Goal: Information Seeking & Learning: Check status

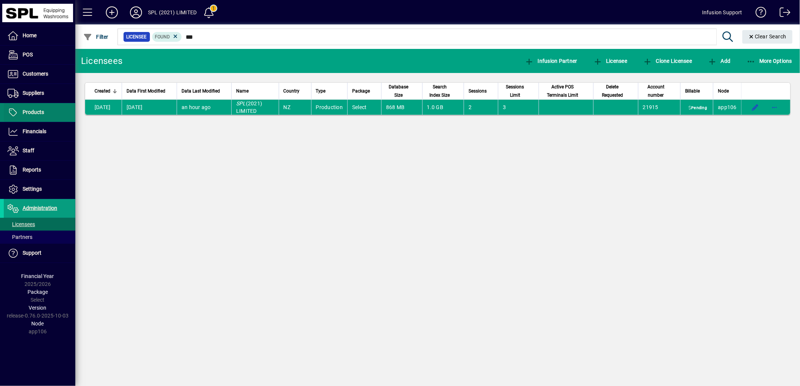
click at [37, 111] on span "Products" at bounding box center [33, 112] width 21 height 6
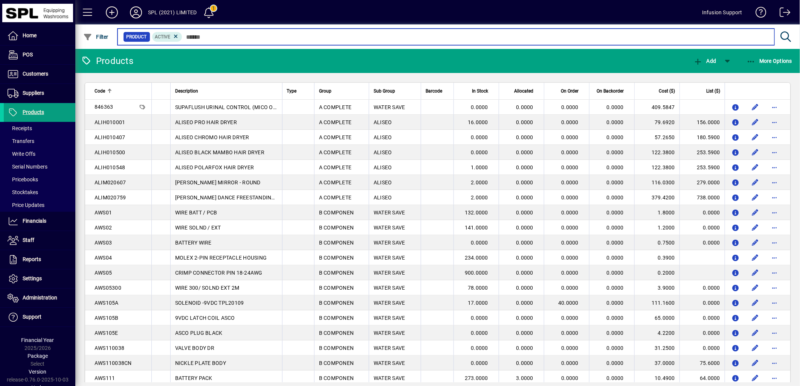
click at [215, 36] on input "text" at bounding box center [475, 37] width 586 height 11
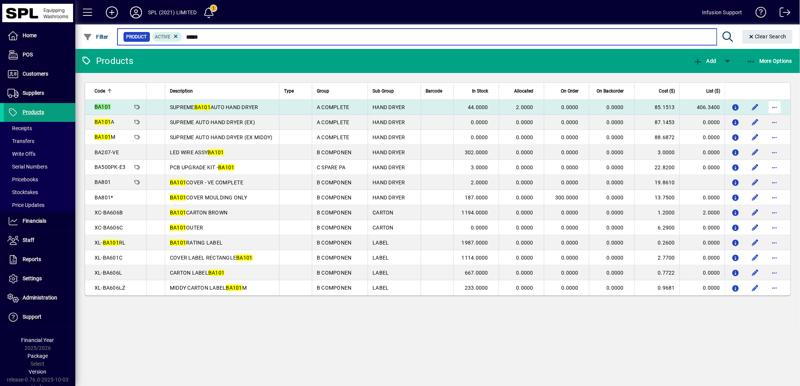
type input "*****"
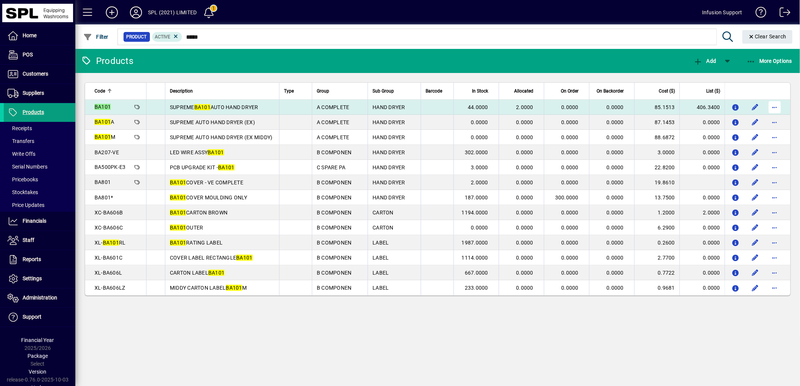
click at [775, 104] on span "button" at bounding box center [774, 107] width 18 height 18
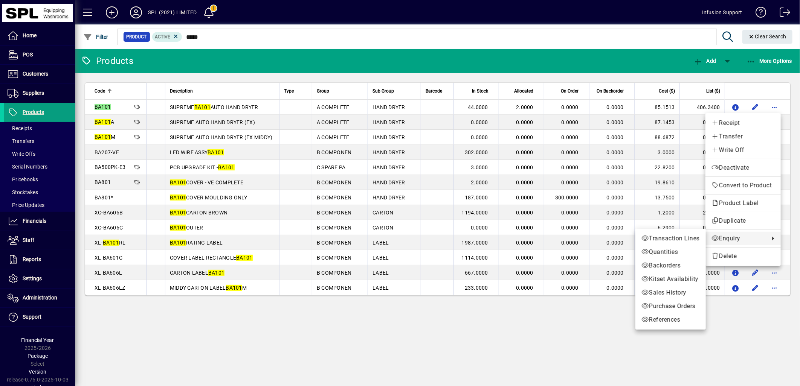
click at [723, 239] on span "Enquiry" at bounding box center [738, 238] width 54 height 9
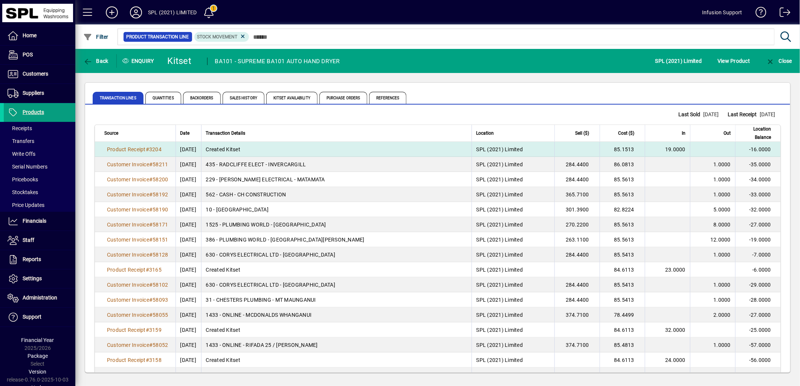
drag, startPoint x: 737, startPoint y: 148, endPoint x: 762, endPoint y: 151, distance: 25.0
click at [762, 151] on td "-16.0000" at bounding box center [757, 149] width 45 height 15
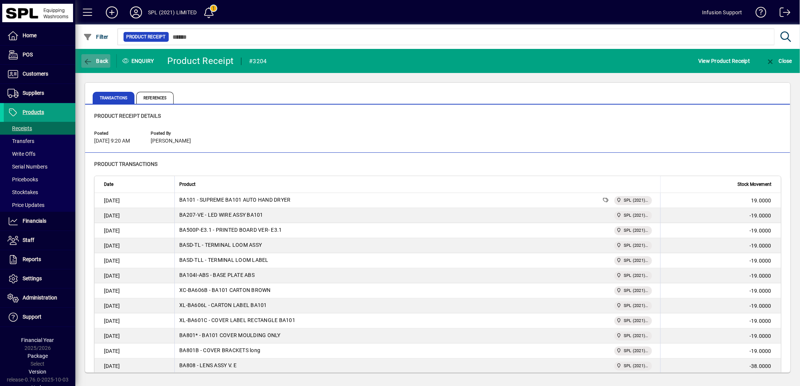
click at [84, 60] on icon "button" at bounding box center [87, 62] width 9 height 8
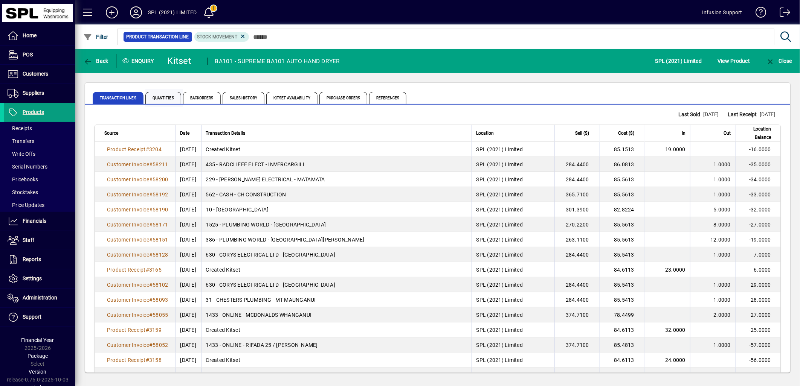
click at [161, 99] on span "Quantities" at bounding box center [163, 98] width 36 height 12
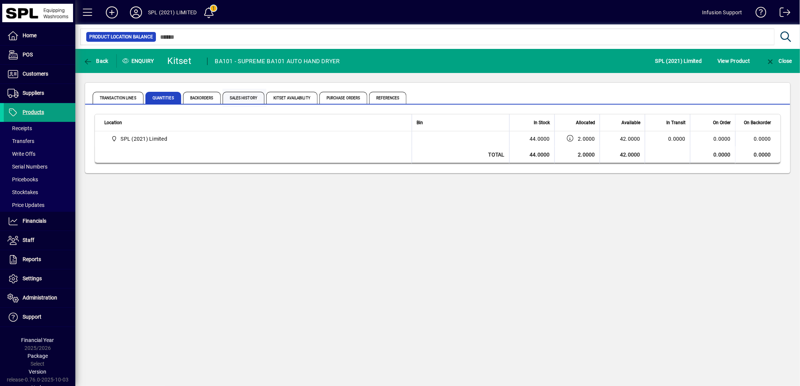
click at [247, 98] on span "Sales History" at bounding box center [243, 98] width 42 height 12
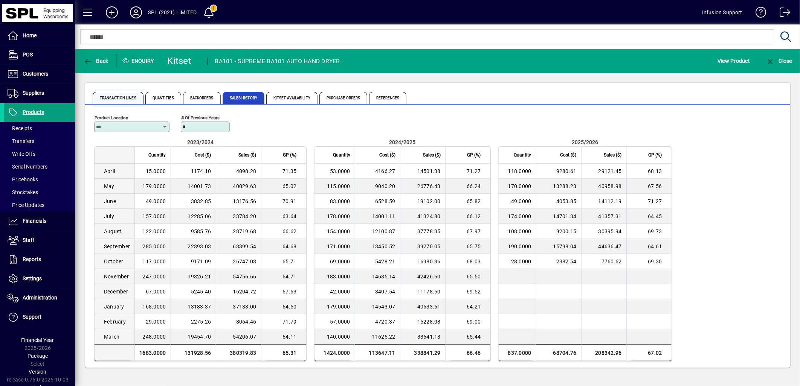
click at [111, 96] on span "Transaction Lines" at bounding box center [118, 98] width 51 height 12
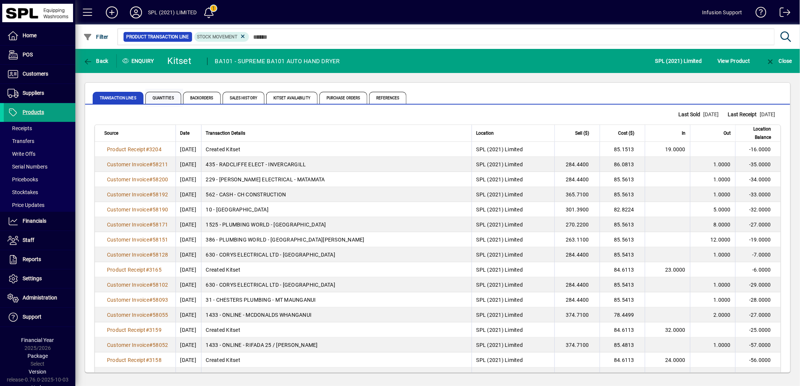
click at [164, 99] on span "Quantities" at bounding box center [163, 98] width 36 height 12
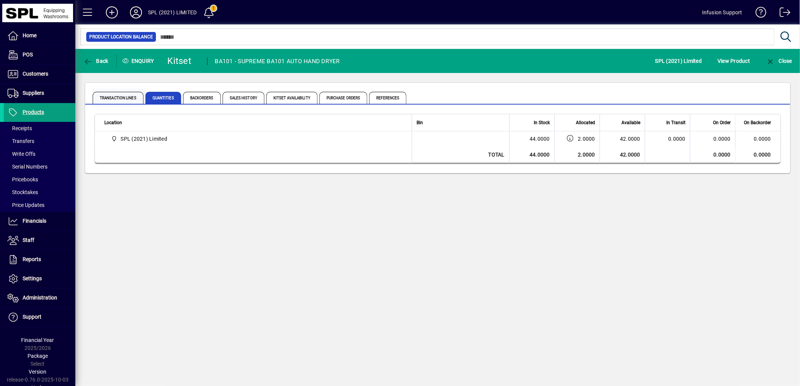
click at [129, 96] on span "Transaction Lines" at bounding box center [118, 98] width 51 height 12
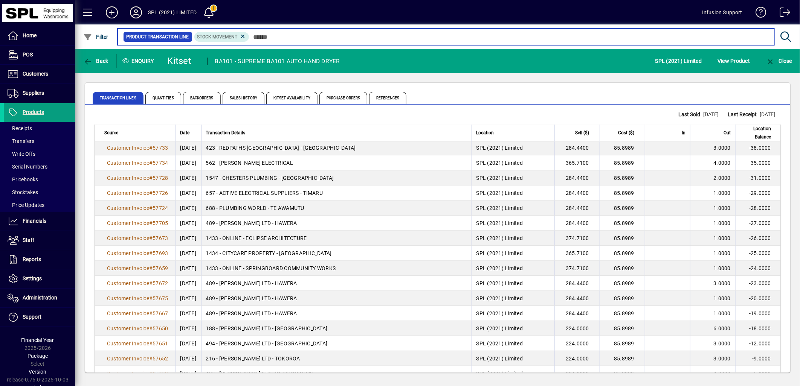
scroll to position [1305, 0]
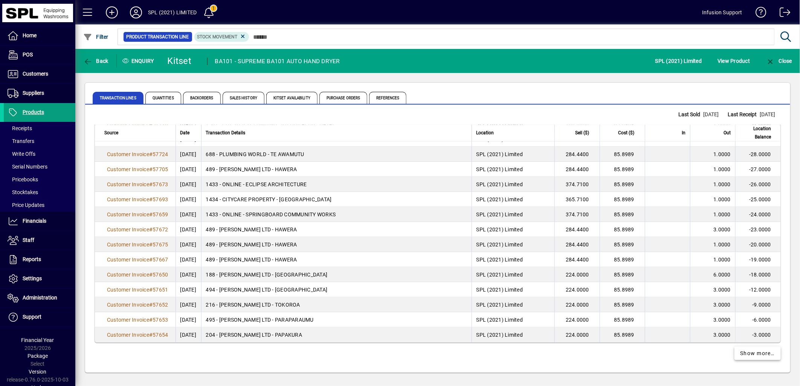
click at [748, 355] on span "Show more…" at bounding box center [757, 354] width 35 height 8
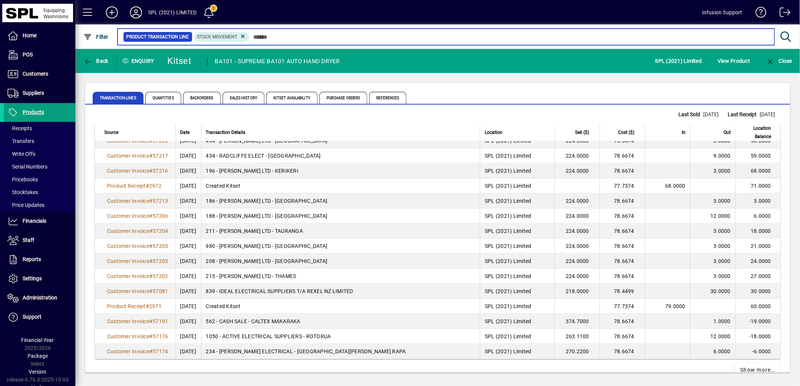
scroll to position [2811, 0]
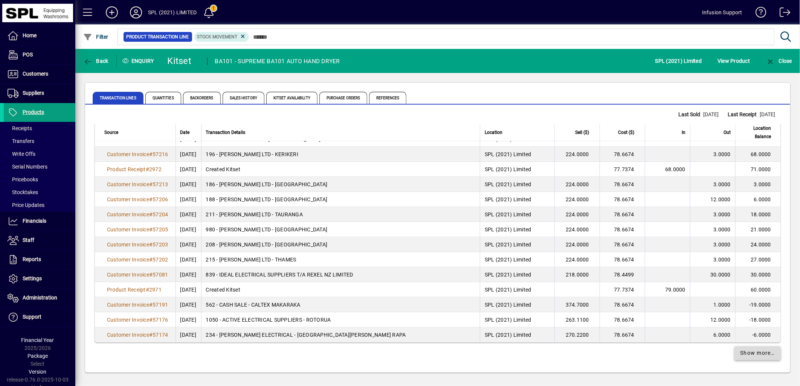
click at [751, 354] on span "Show more…" at bounding box center [757, 354] width 35 height 8
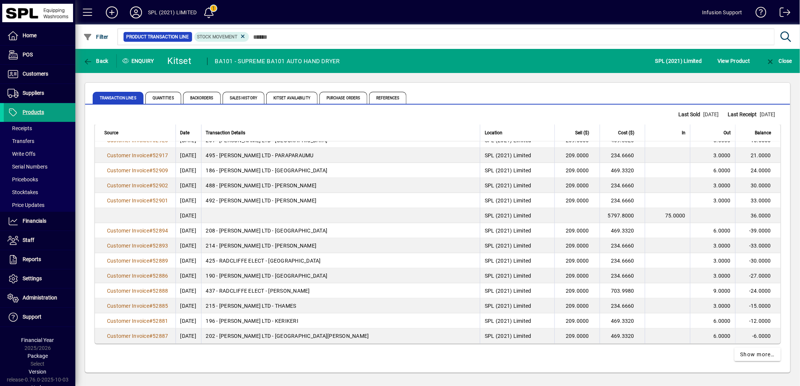
scroll to position [14858, 0]
click at [157, 99] on span "Quantities" at bounding box center [163, 98] width 36 height 12
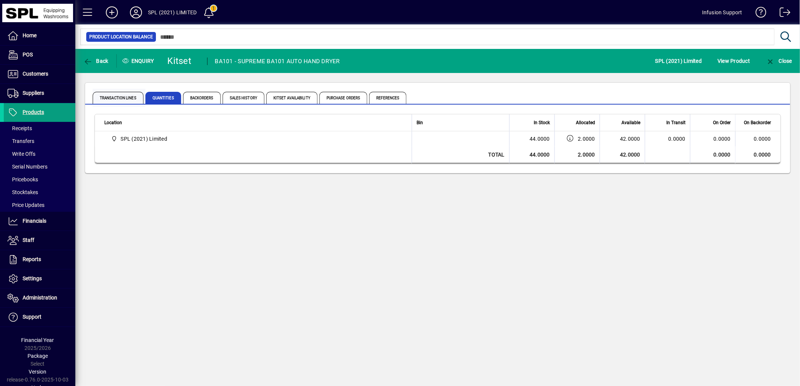
click at [119, 96] on span "Transaction Lines" at bounding box center [118, 98] width 51 height 12
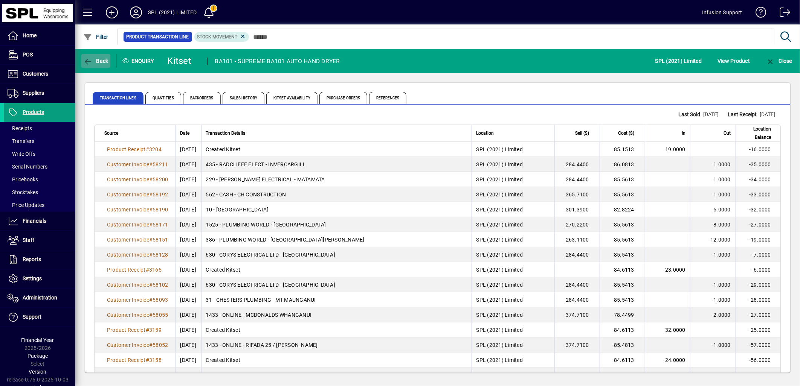
click at [87, 59] on icon "button" at bounding box center [87, 62] width 9 height 8
click at [163, 98] on span "Quantities" at bounding box center [163, 98] width 36 height 12
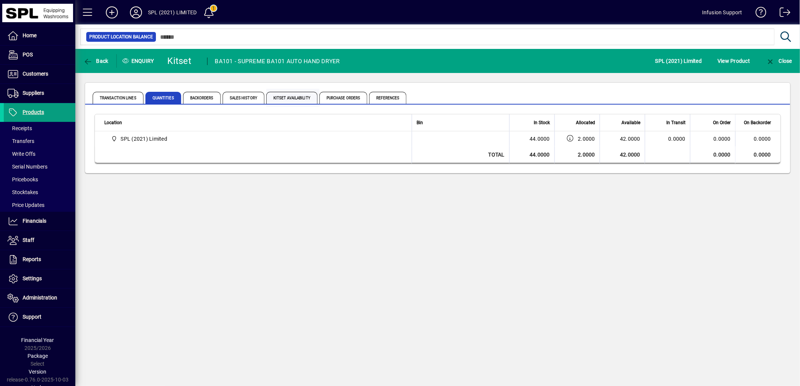
click at [293, 95] on span "Kitset Availability" at bounding box center [291, 98] width 51 height 12
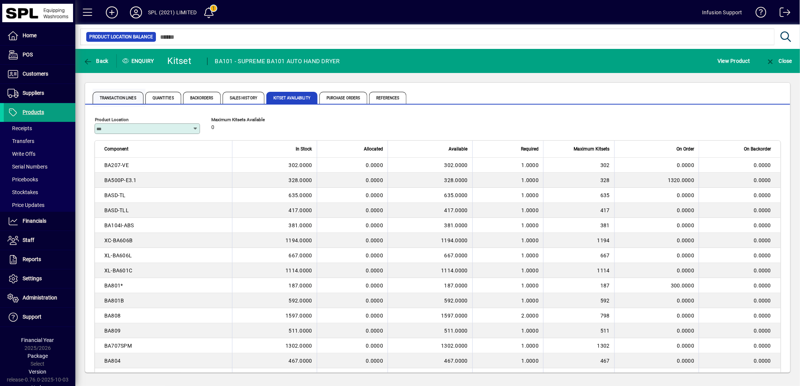
click at [117, 97] on span "Transaction Lines" at bounding box center [118, 98] width 51 height 12
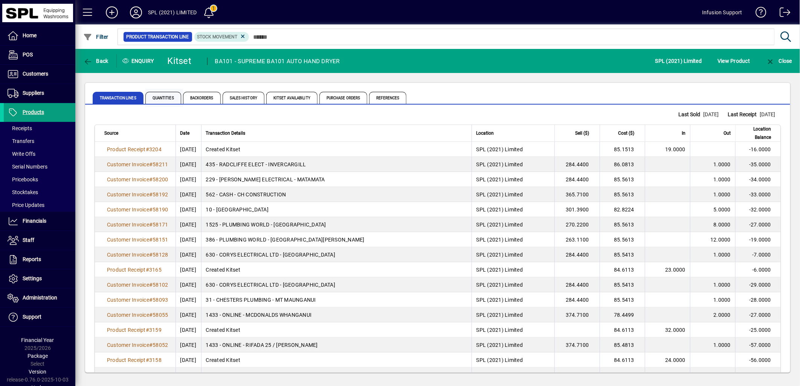
click at [162, 96] on span "Quantities" at bounding box center [163, 98] width 36 height 12
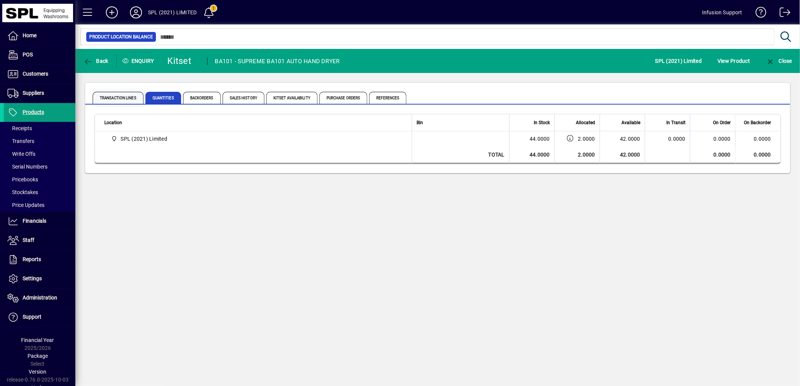
click at [111, 97] on span "Transaction Lines" at bounding box center [118, 98] width 51 height 12
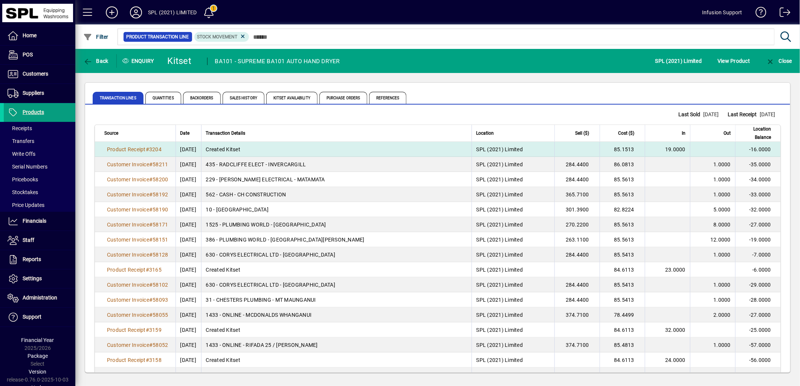
drag, startPoint x: 354, startPoint y: 168, endPoint x: 683, endPoint y: 150, distance: 328.8
click at [683, 150] on td "19.0000" at bounding box center [666, 149] width 45 height 15
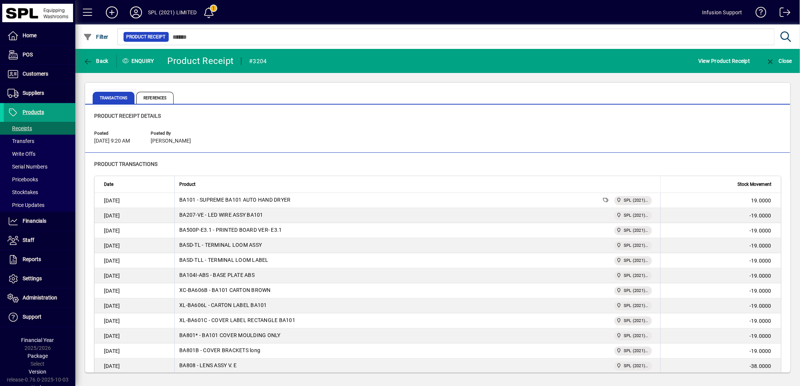
click at [113, 96] on span "Transactions" at bounding box center [114, 98] width 42 height 12
click at [84, 54] on span "button" at bounding box center [95, 61] width 29 height 18
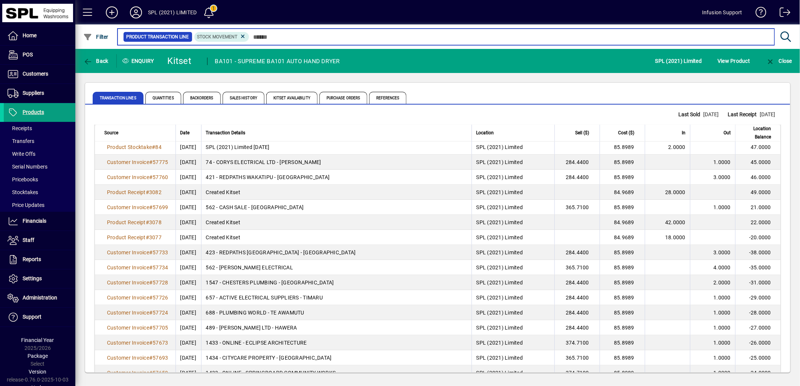
scroll to position [1305, 0]
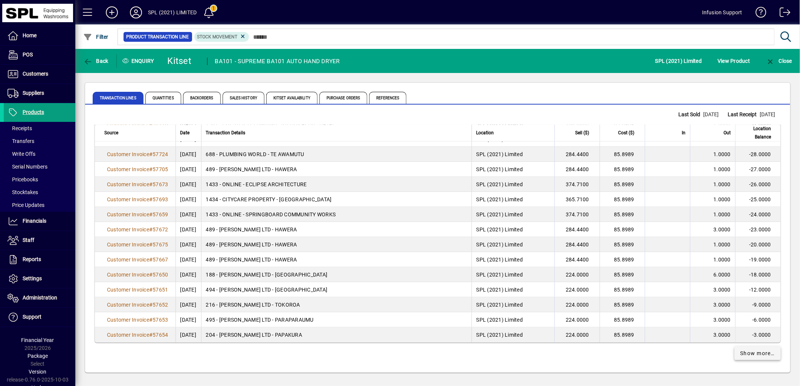
click at [752, 355] on span "Show more…" at bounding box center [757, 354] width 35 height 8
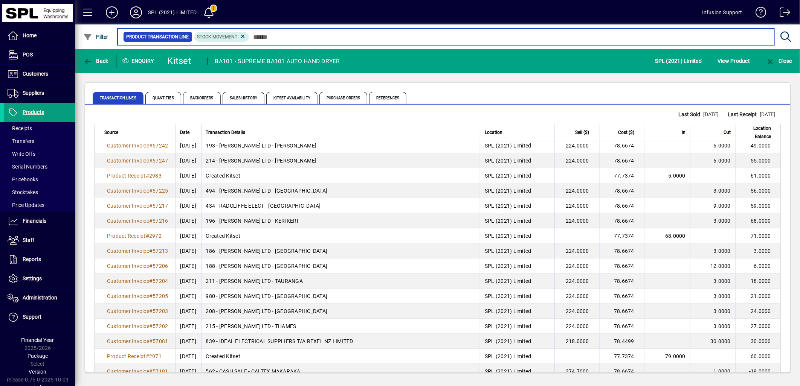
scroll to position [2811, 0]
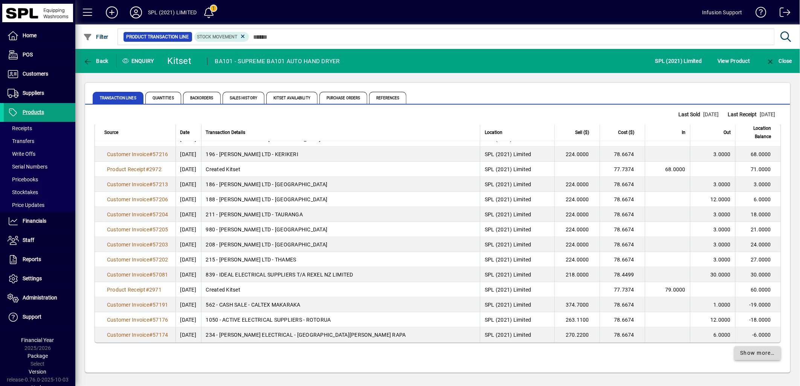
click at [747, 357] on span "Show more…" at bounding box center [757, 354] width 35 height 8
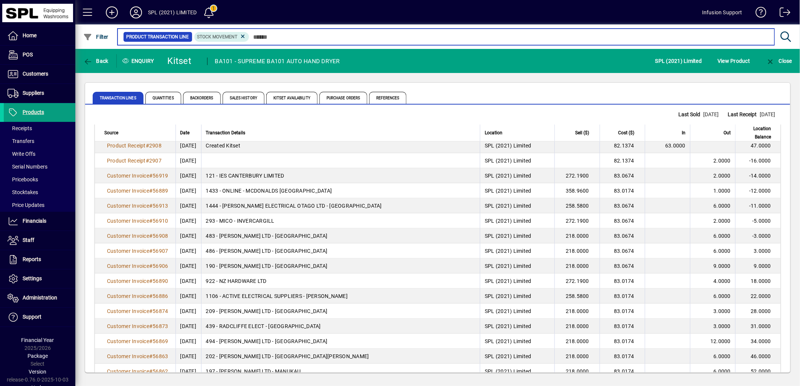
scroll to position [4317, 0]
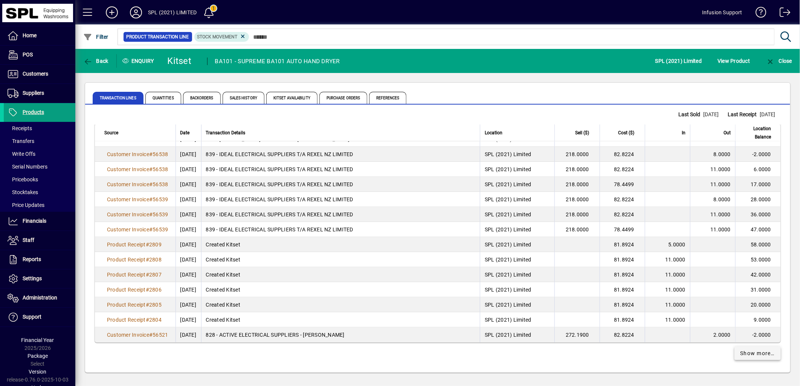
click at [750, 355] on span "Show more…" at bounding box center [757, 354] width 35 height 8
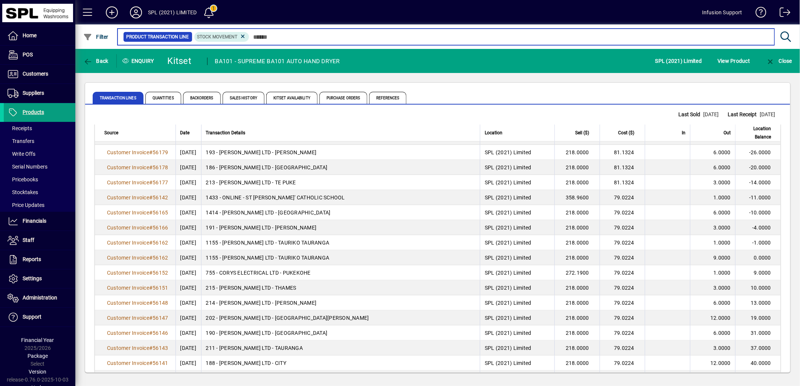
scroll to position [5823, 0]
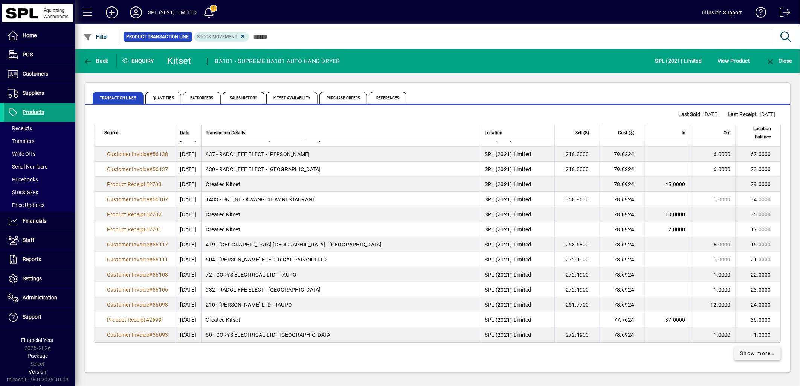
click at [742, 355] on span "Show more…" at bounding box center [757, 354] width 35 height 8
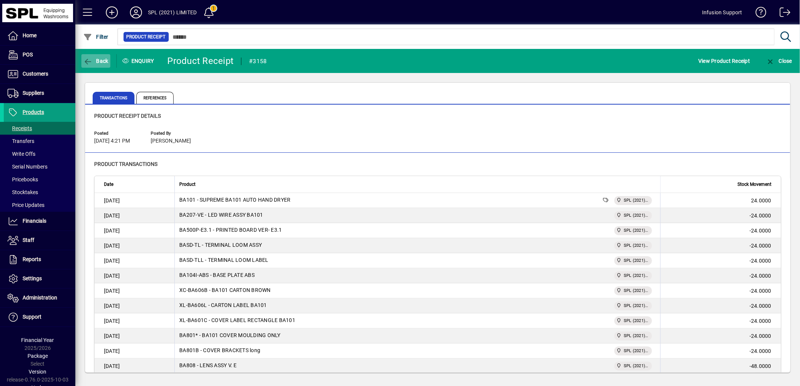
click at [85, 58] on icon "button" at bounding box center [87, 62] width 9 height 8
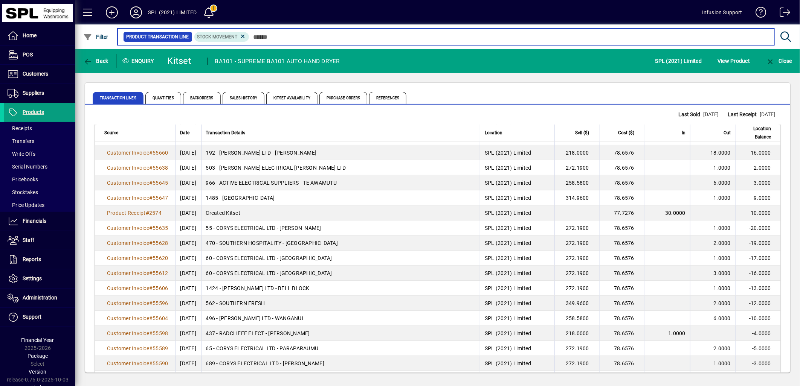
scroll to position [7328, 0]
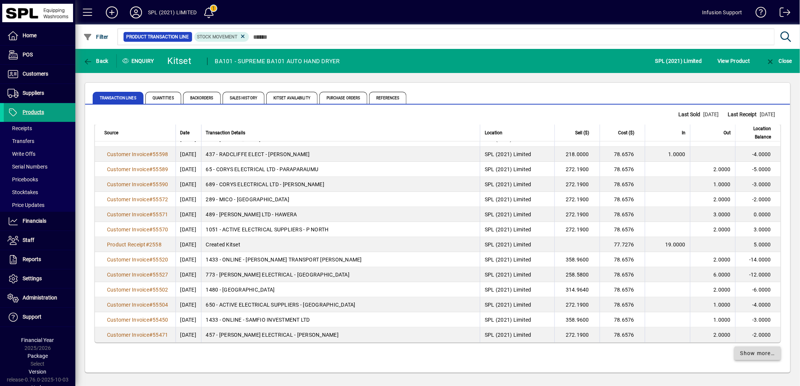
click at [753, 355] on span "Show more…" at bounding box center [757, 354] width 35 height 8
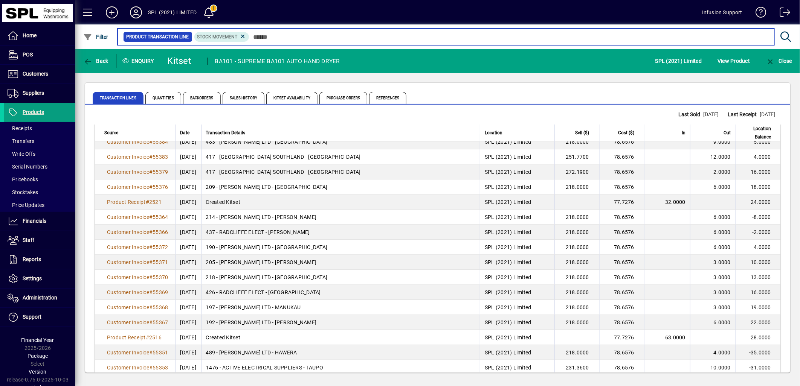
scroll to position [8834, 0]
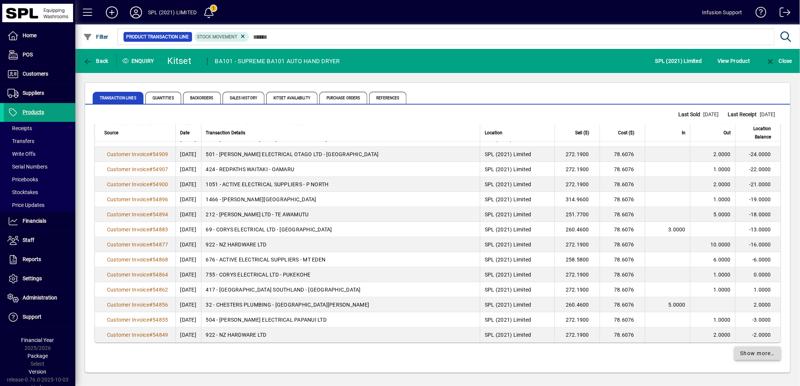
click at [748, 354] on span "Show more…" at bounding box center [757, 354] width 35 height 8
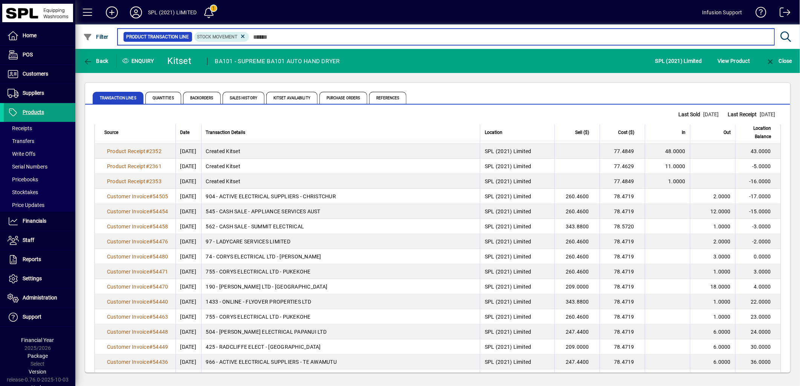
scroll to position [10340, 0]
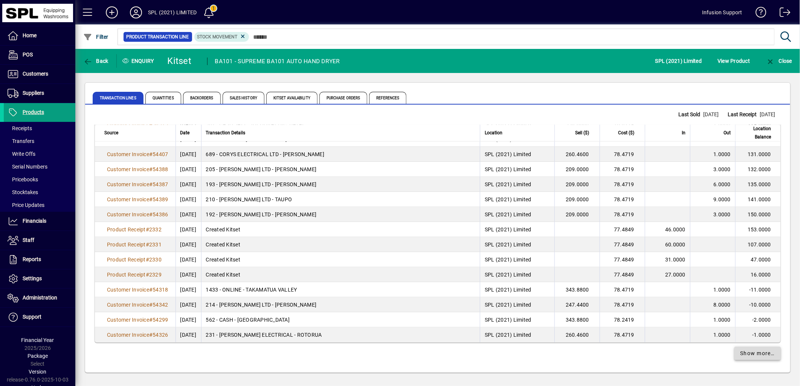
click at [747, 354] on span "Show more…" at bounding box center [757, 354] width 35 height 8
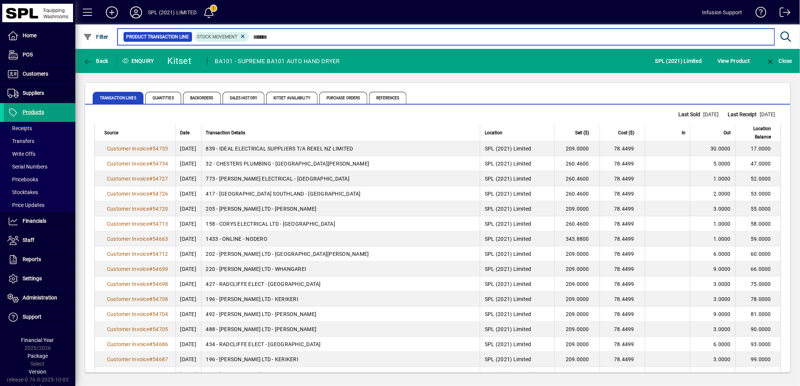
scroll to position [11846, 0]
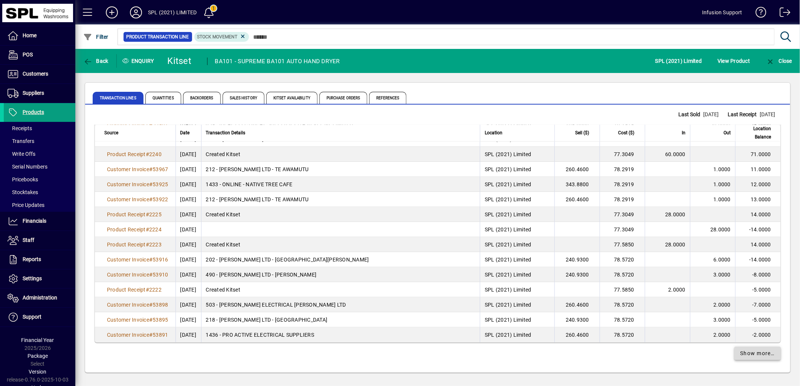
click at [745, 355] on span "Show more…" at bounding box center [757, 354] width 35 height 8
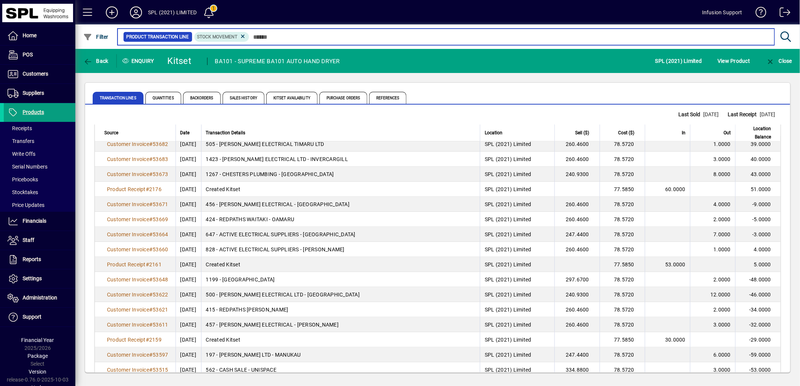
scroll to position [13352, 0]
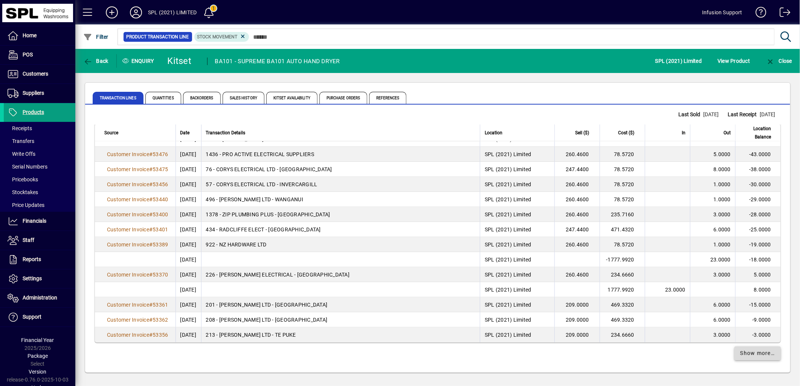
click at [745, 354] on span "Show more…" at bounding box center [757, 354] width 35 height 8
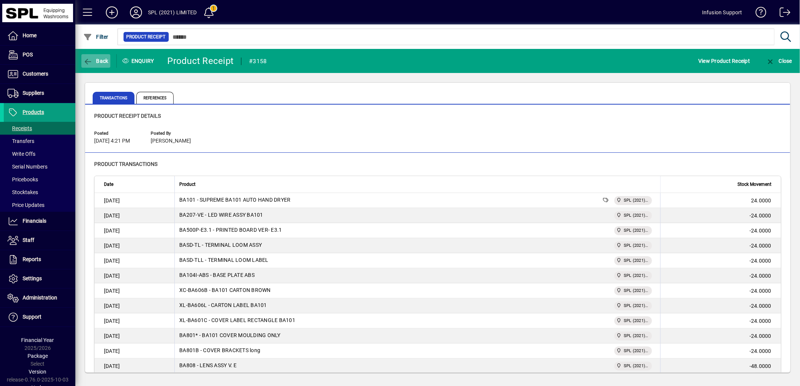
click at [87, 59] on icon "button" at bounding box center [87, 62] width 9 height 8
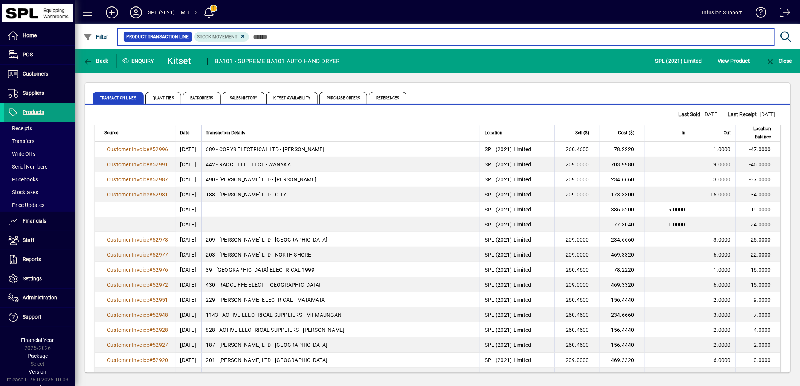
scroll to position [14858, 0]
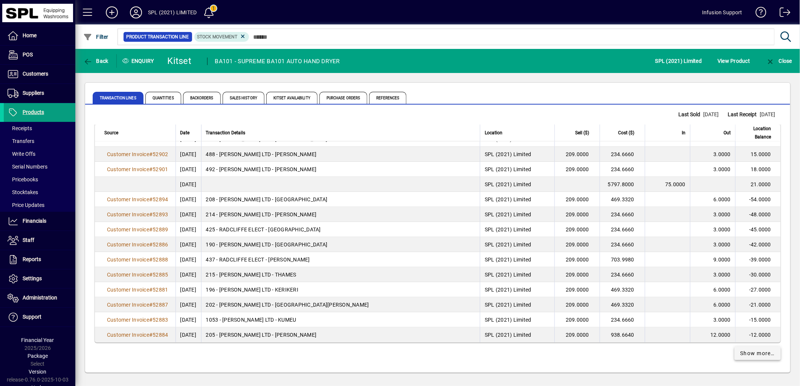
click at [748, 353] on span "Show more…" at bounding box center [757, 354] width 35 height 8
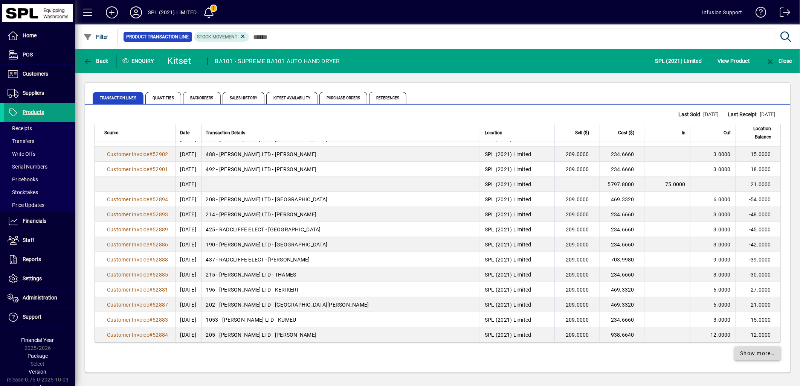
click at [748, 353] on span "Show more…" at bounding box center [757, 354] width 35 height 8
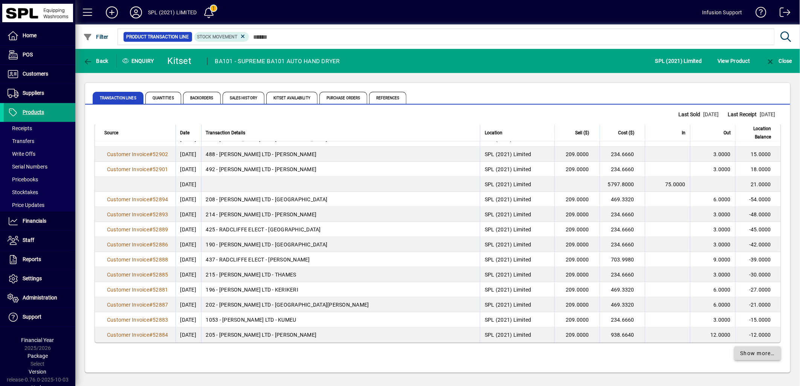
click at [748, 353] on span "Show more…" at bounding box center [757, 354] width 35 height 8
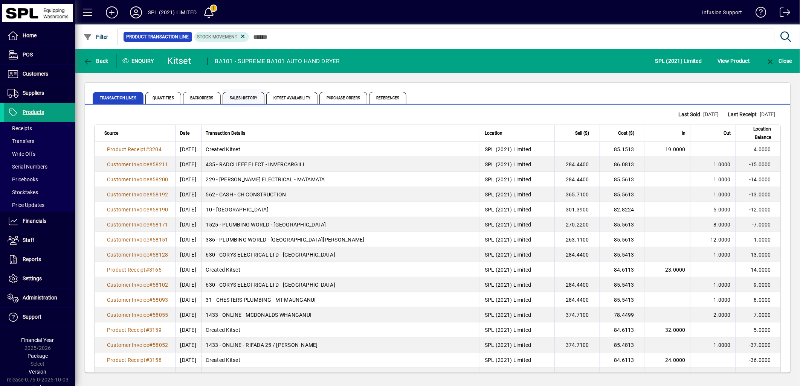
click at [244, 94] on span "Sales History" at bounding box center [243, 98] width 42 height 12
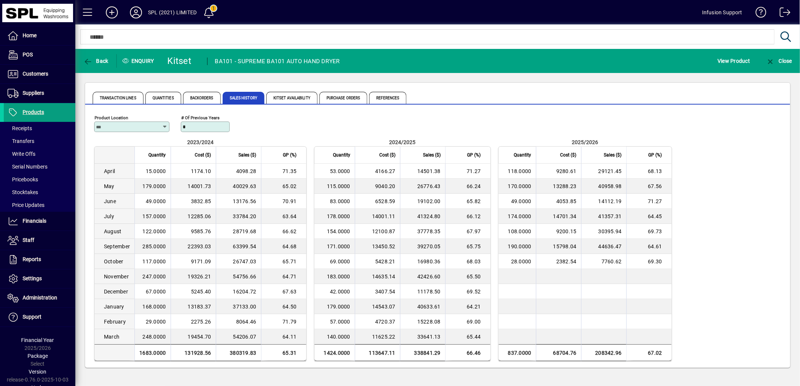
drag, startPoint x: 207, startPoint y: 129, endPoint x: 166, endPoint y: 123, distance: 41.4
click at [166, 123] on div "Product Location # of previous years *" at bounding box center [437, 125] width 687 height 26
click at [165, 124] on icon at bounding box center [165, 127] width 6 height 6
click at [129, 154] on div "SPL (2021) Limited" at bounding box center [124, 156] width 48 height 8
type input "**********"
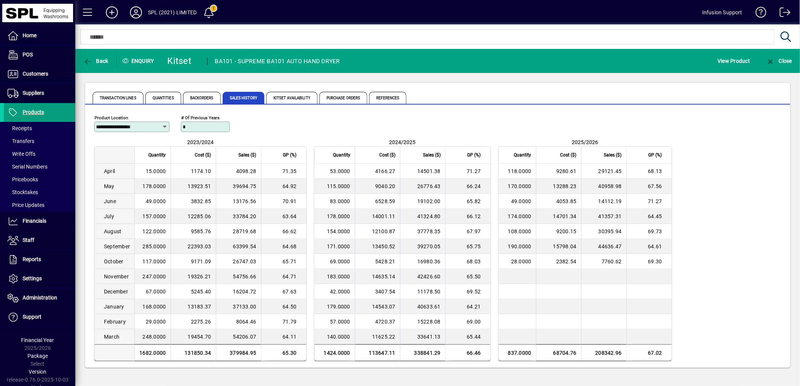
click at [192, 128] on input "*" at bounding box center [206, 127] width 47 height 6
click at [149, 260] on span "117.0000" at bounding box center [154, 262] width 23 height 6
drag, startPoint x: 508, startPoint y: 261, endPoint x: 536, endPoint y: 261, distance: 27.5
click at [536, 261] on tr "28.0000 2382.54 7760.62 69.30" at bounding box center [584, 261] width 173 height 15
click at [106, 98] on span "Transaction Lines" at bounding box center [118, 98] width 51 height 12
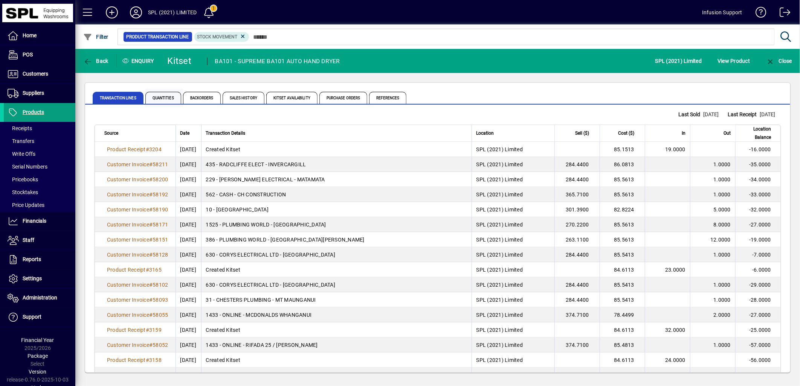
click at [162, 94] on span "Quantities" at bounding box center [163, 98] width 36 height 12
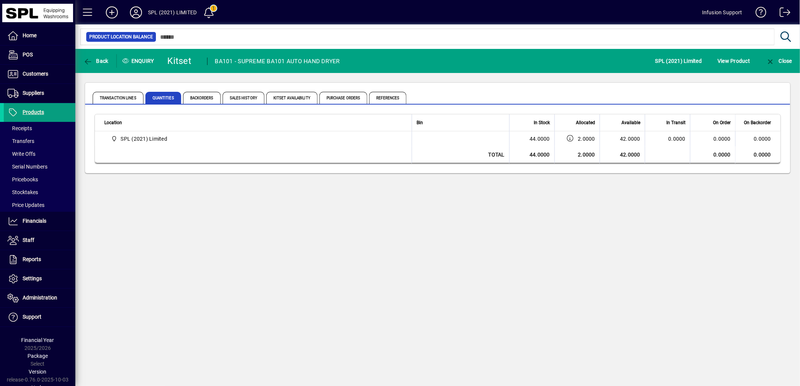
click at [145, 141] on span "SPL (2021) Limited" at bounding box center [144, 139] width 47 height 8
click at [84, 62] on icon "button" at bounding box center [87, 62] width 9 height 8
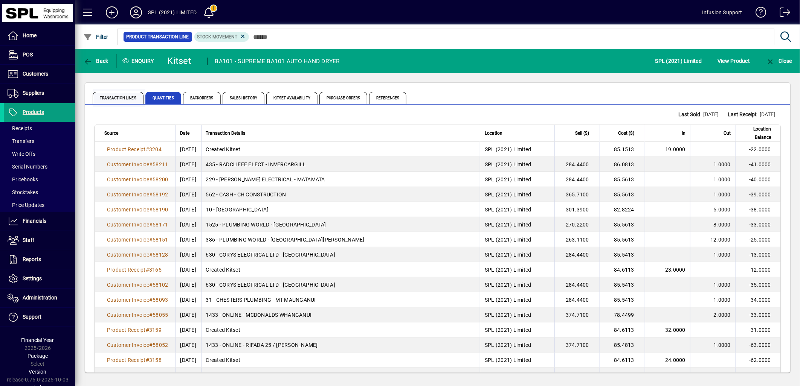
click at [112, 99] on span "Transaction Lines" at bounding box center [118, 98] width 51 height 12
click at [30, 114] on span "Products" at bounding box center [33, 112] width 21 height 6
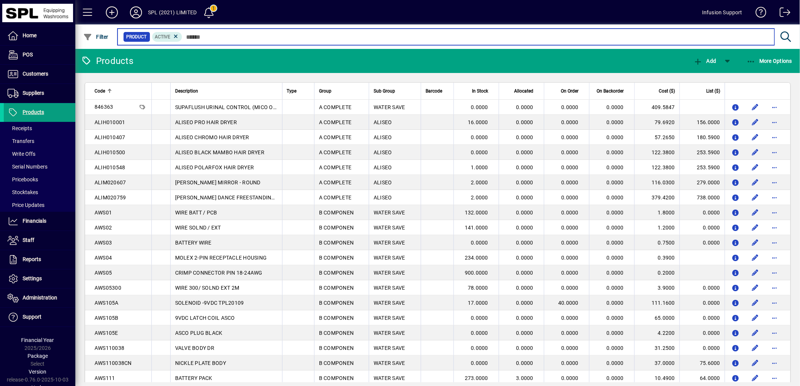
click at [238, 35] on input "text" at bounding box center [475, 37] width 586 height 11
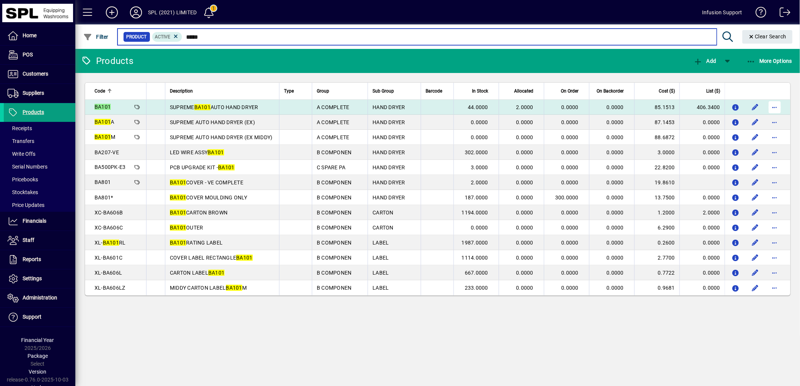
type input "*****"
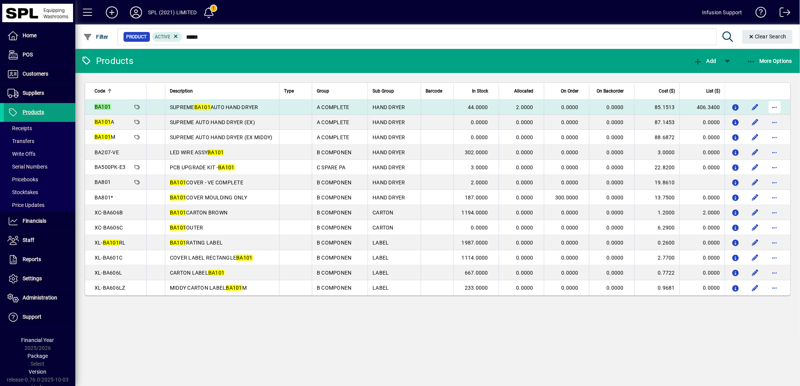
click at [775, 104] on span "button" at bounding box center [774, 107] width 18 height 18
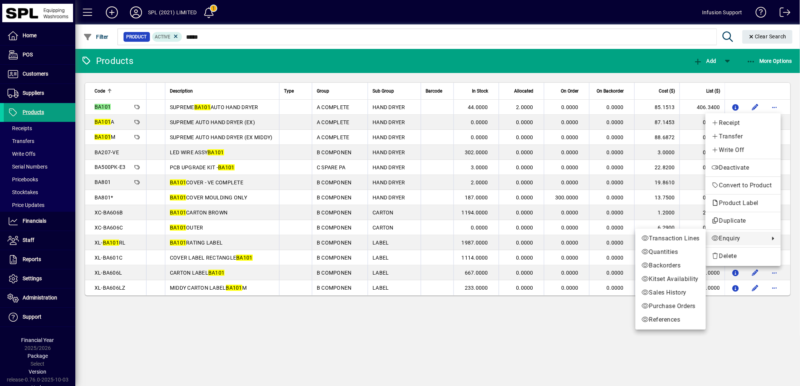
click at [726, 238] on span "Enquiry" at bounding box center [738, 238] width 54 height 9
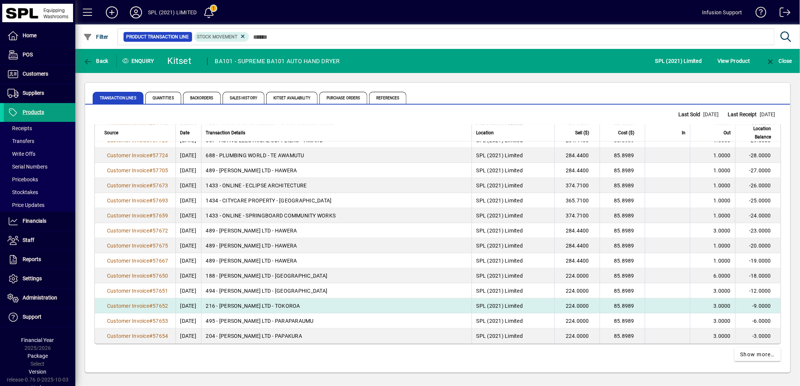
scroll to position [1305, 0]
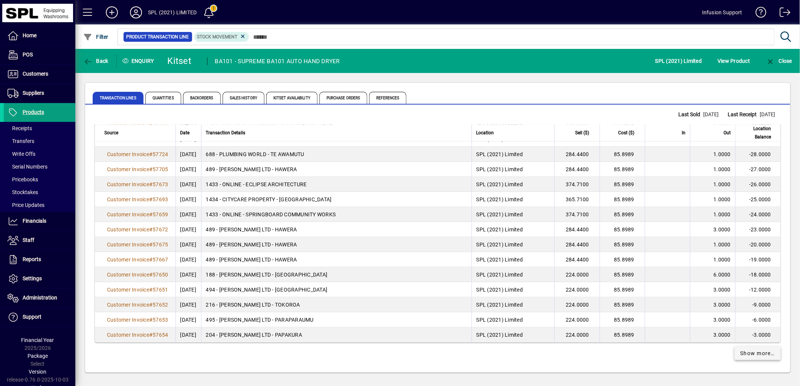
click at [748, 354] on span "Show more…" at bounding box center [757, 354] width 35 height 8
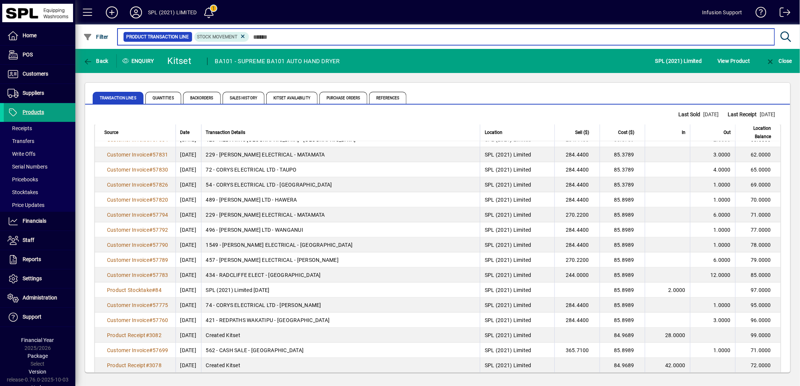
scroll to position [1255, 0]
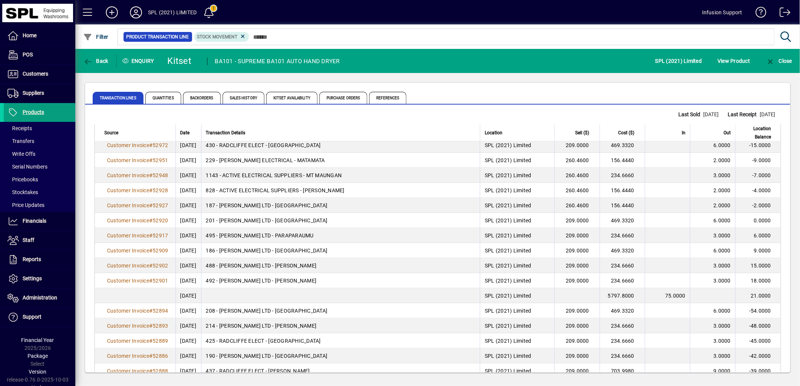
scroll to position [14858, 0]
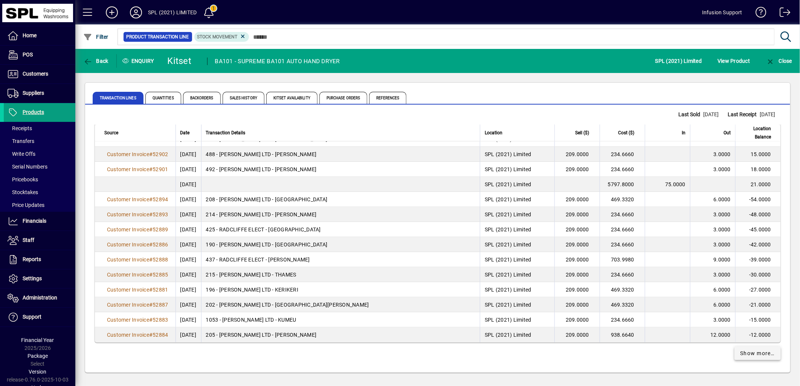
click at [740, 353] on span "Show more…" at bounding box center [757, 354] width 35 height 8
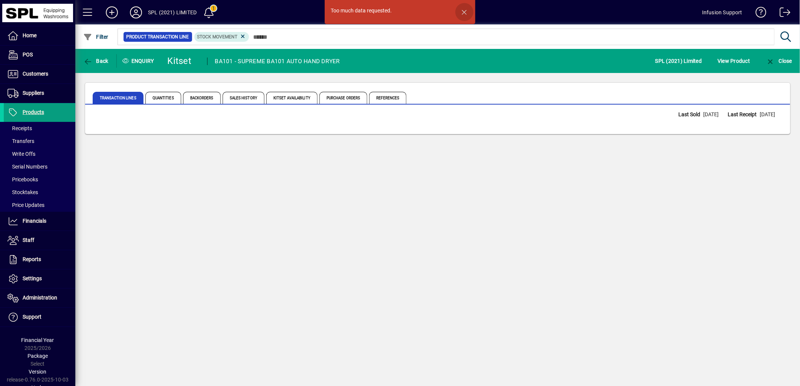
click at [464, 11] on span "button" at bounding box center [464, 12] width 18 height 18
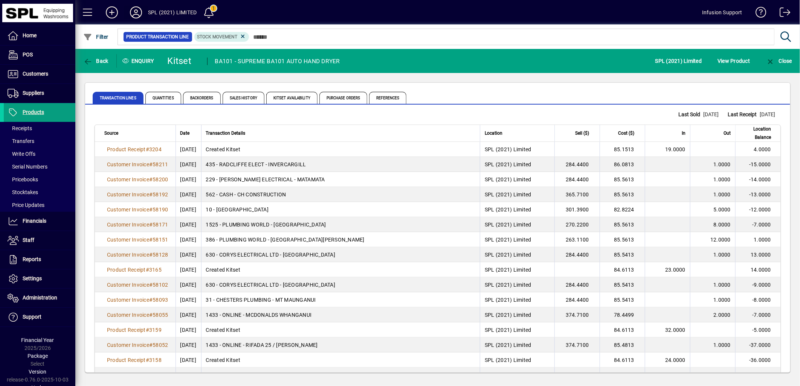
click at [139, 12] on icon at bounding box center [135, 12] width 15 height 12
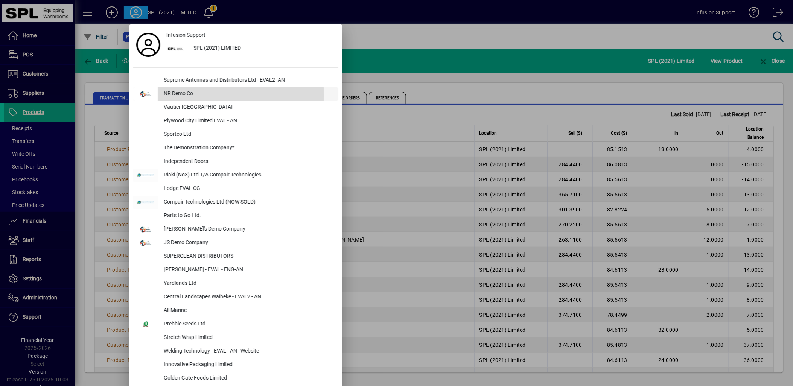
click at [183, 96] on div "NR Demo Co" at bounding box center [248, 94] width 181 height 14
